Goal: Browse casually: Explore the website without a specific task or goal

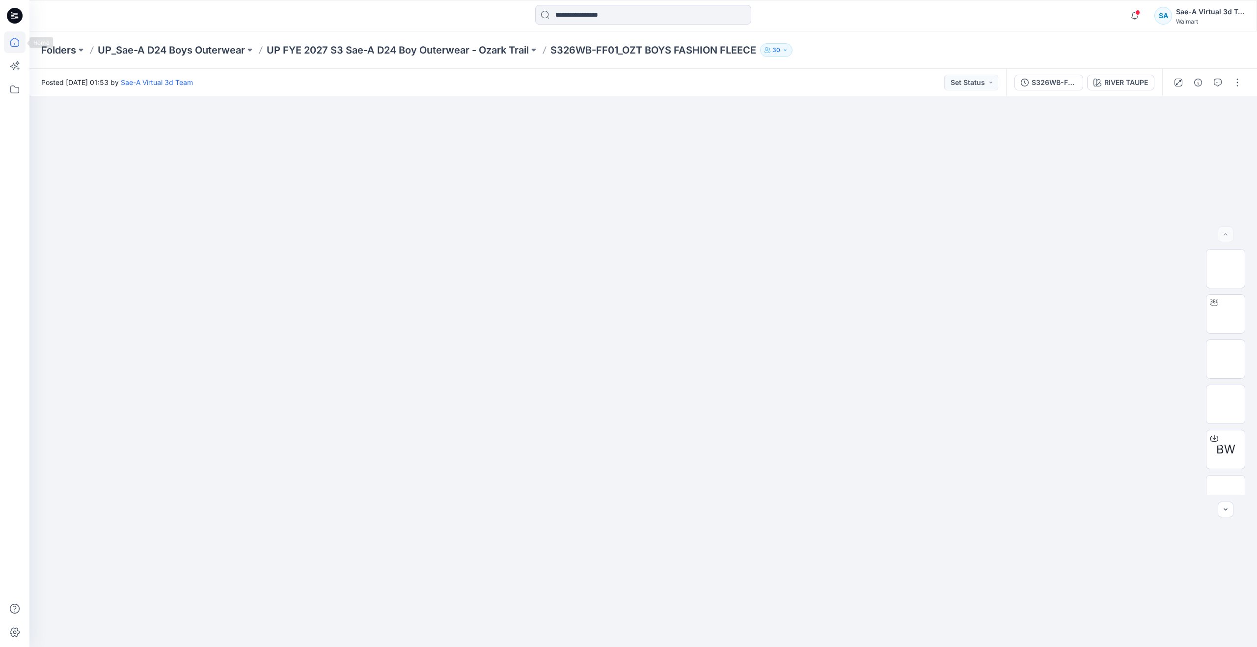
click at [18, 42] on icon at bounding box center [15, 42] width 22 height 22
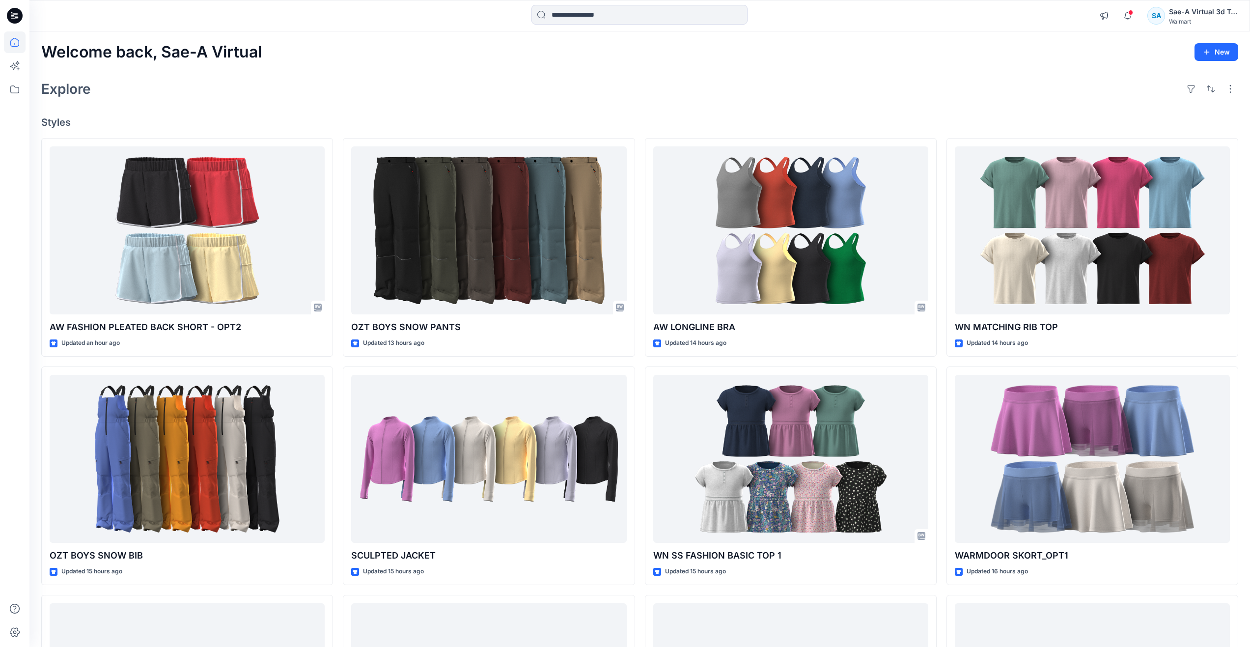
click at [404, 105] on div "Welcome back, Sae-A Virtual New Explore Styles AW FASHION PLEATED BACK SHORT - …" at bounding box center [639, 445] width 1220 height 829
click at [1135, 15] on icon "button" at bounding box center [1127, 16] width 19 height 20
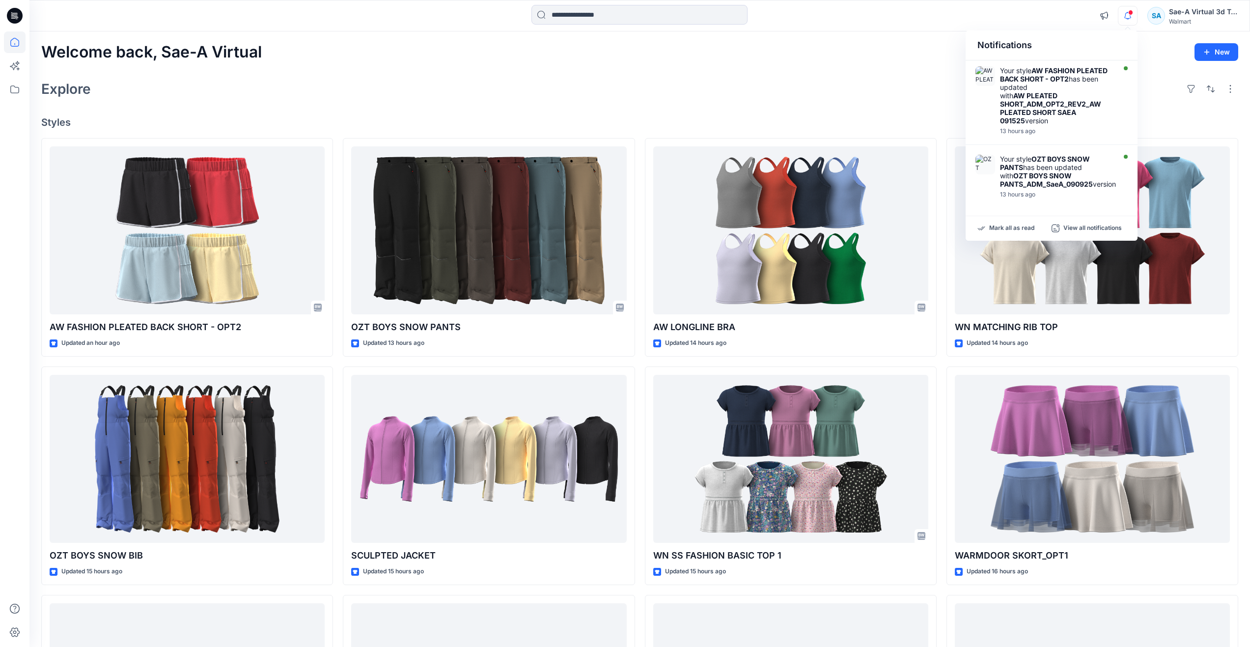
click at [625, 107] on div "Welcome back, Sae-A Virtual New Explore Styles AW FASHION PLEATED BACK SHORT - …" at bounding box center [639, 445] width 1220 height 829
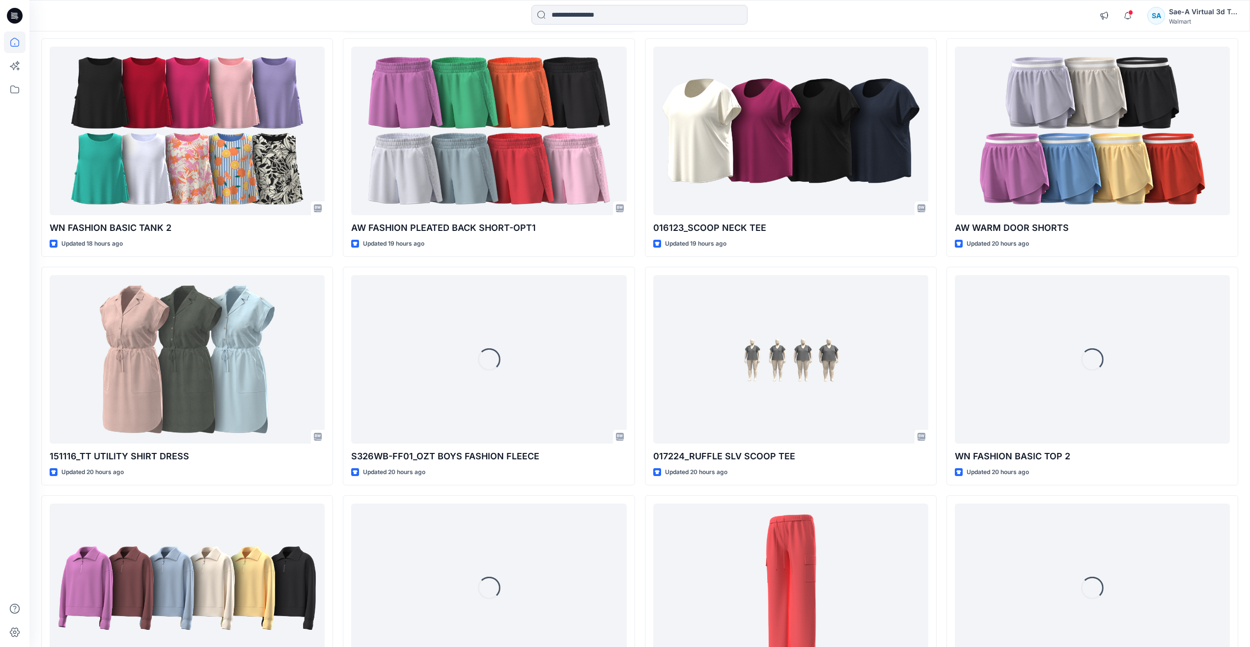
scroll to position [557, 0]
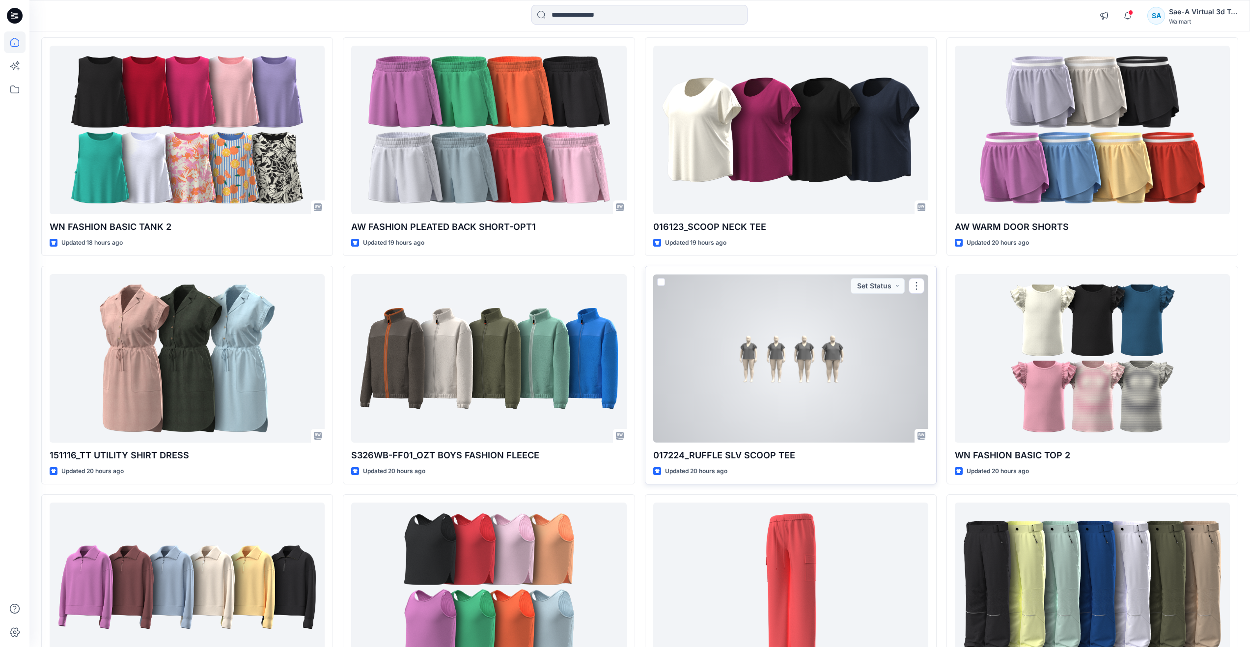
click at [753, 398] on div at bounding box center [790, 358] width 275 height 168
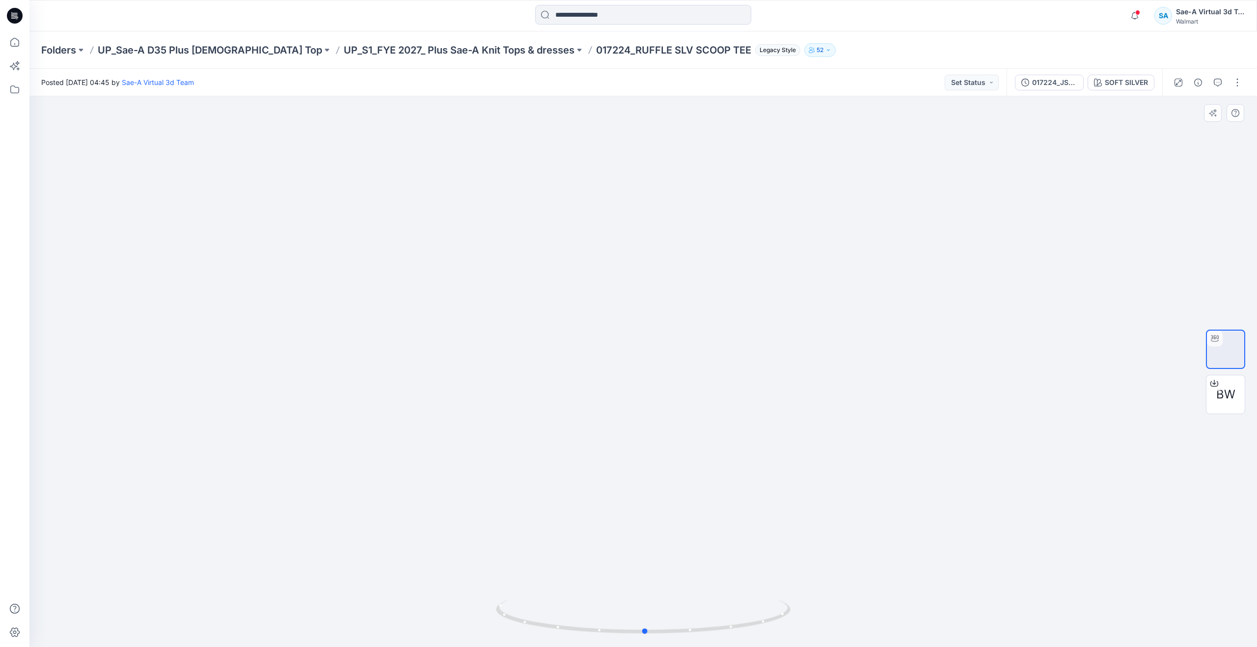
drag, startPoint x: 642, startPoint y: 632, endPoint x: 644, endPoint y: 575, distance: 57.0
click at [644, 575] on div at bounding box center [643, 371] width 1228 height 551
click at [11, 42] on icon at bounding box center [15, 42] width 22 height 22
